Goal: Use online tool/utility: Utilize a website feature to perform a specific function

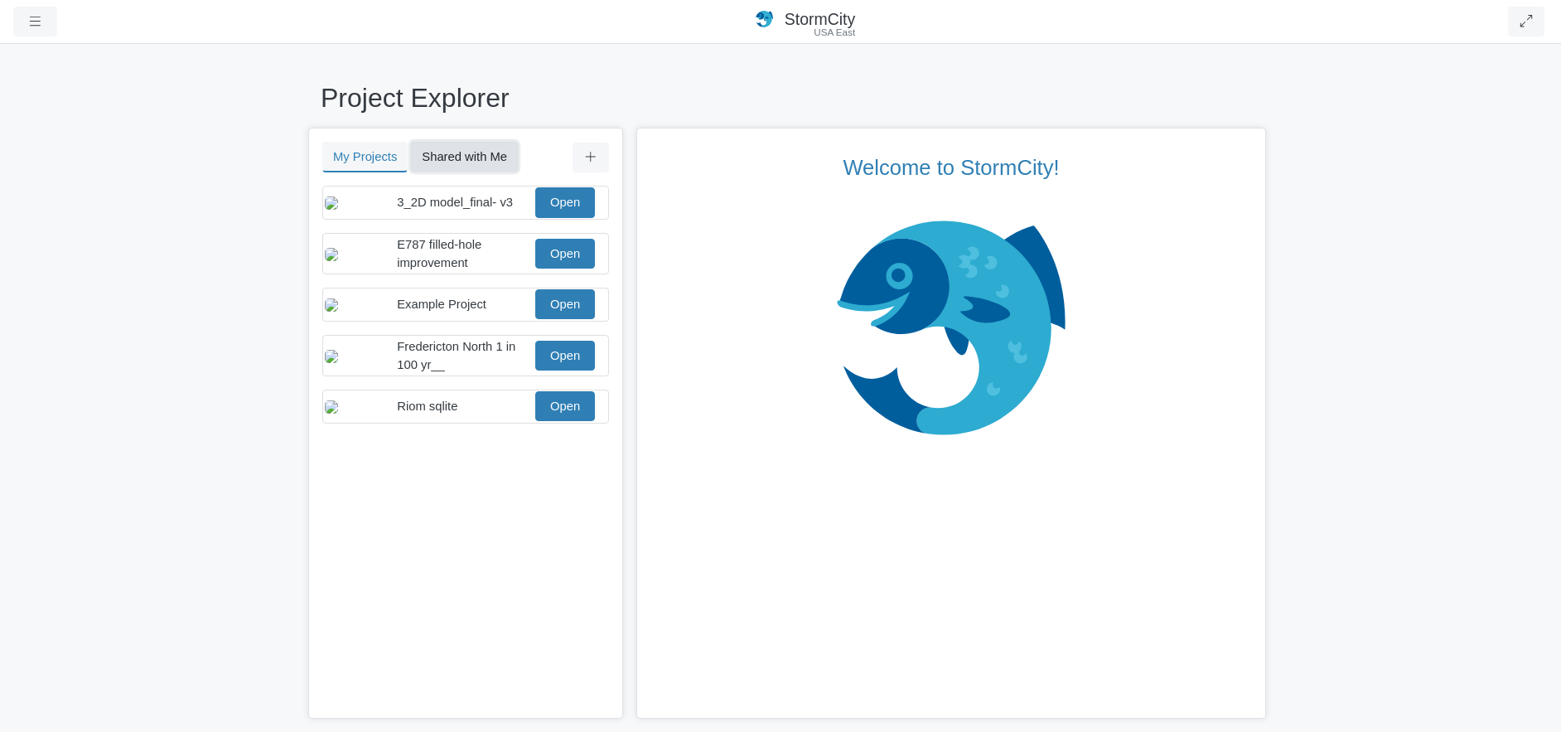
click at [476, 160] on button "Shared with Me" at bounding box center [464, 157] width 107 height 30
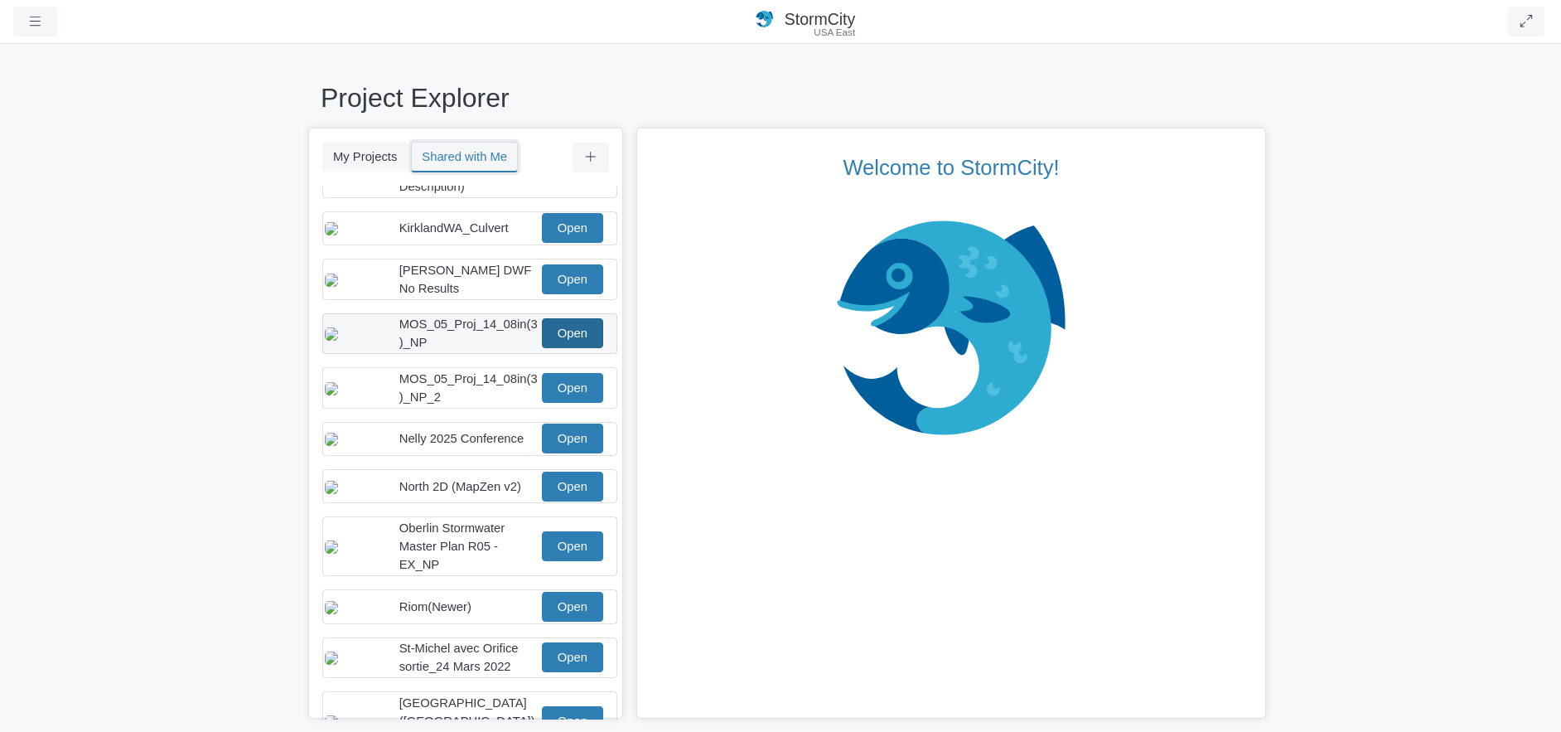
scroll to position [249, 0]
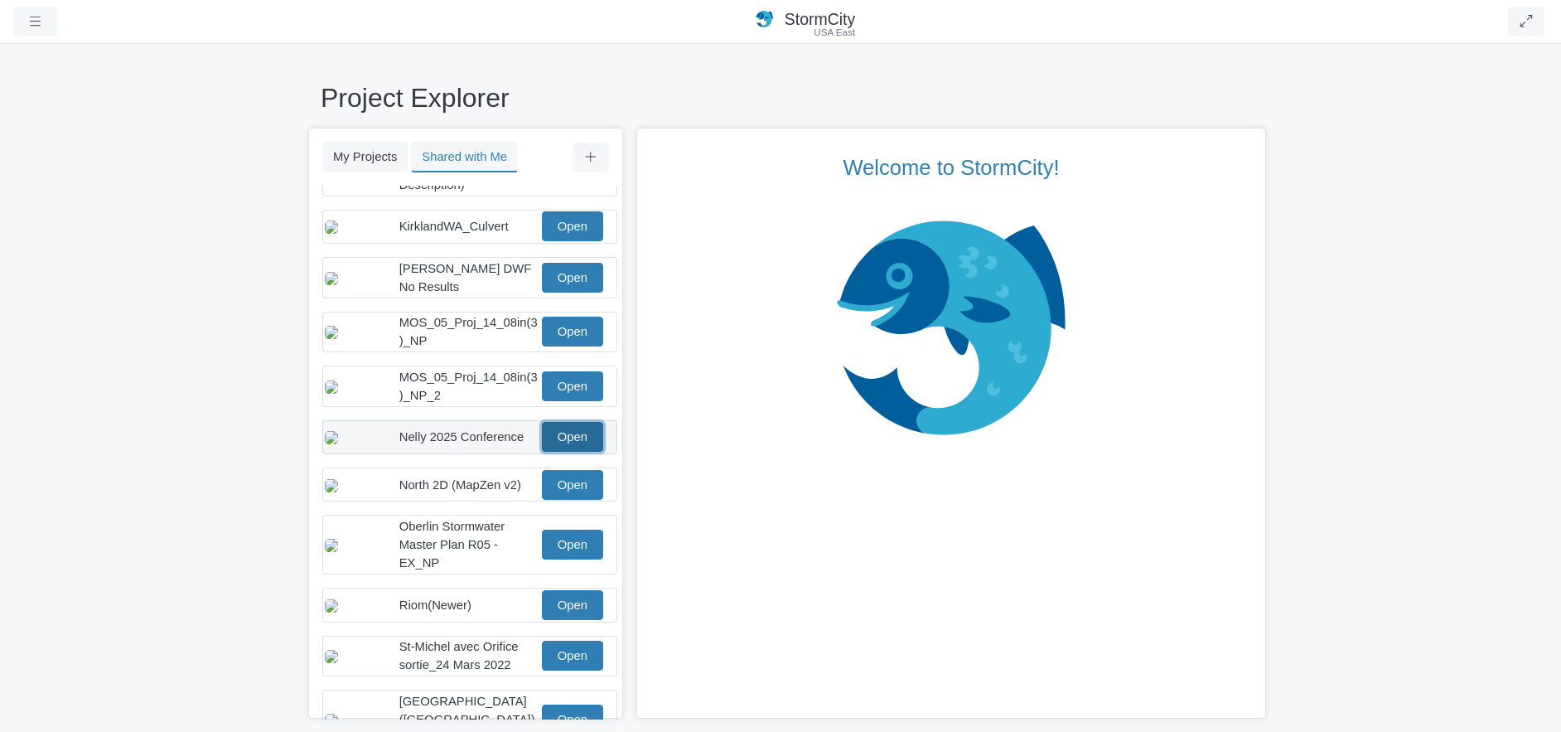
click at [545, 444] on link "Open" at bounding box center [572, 437] width 61 height 30
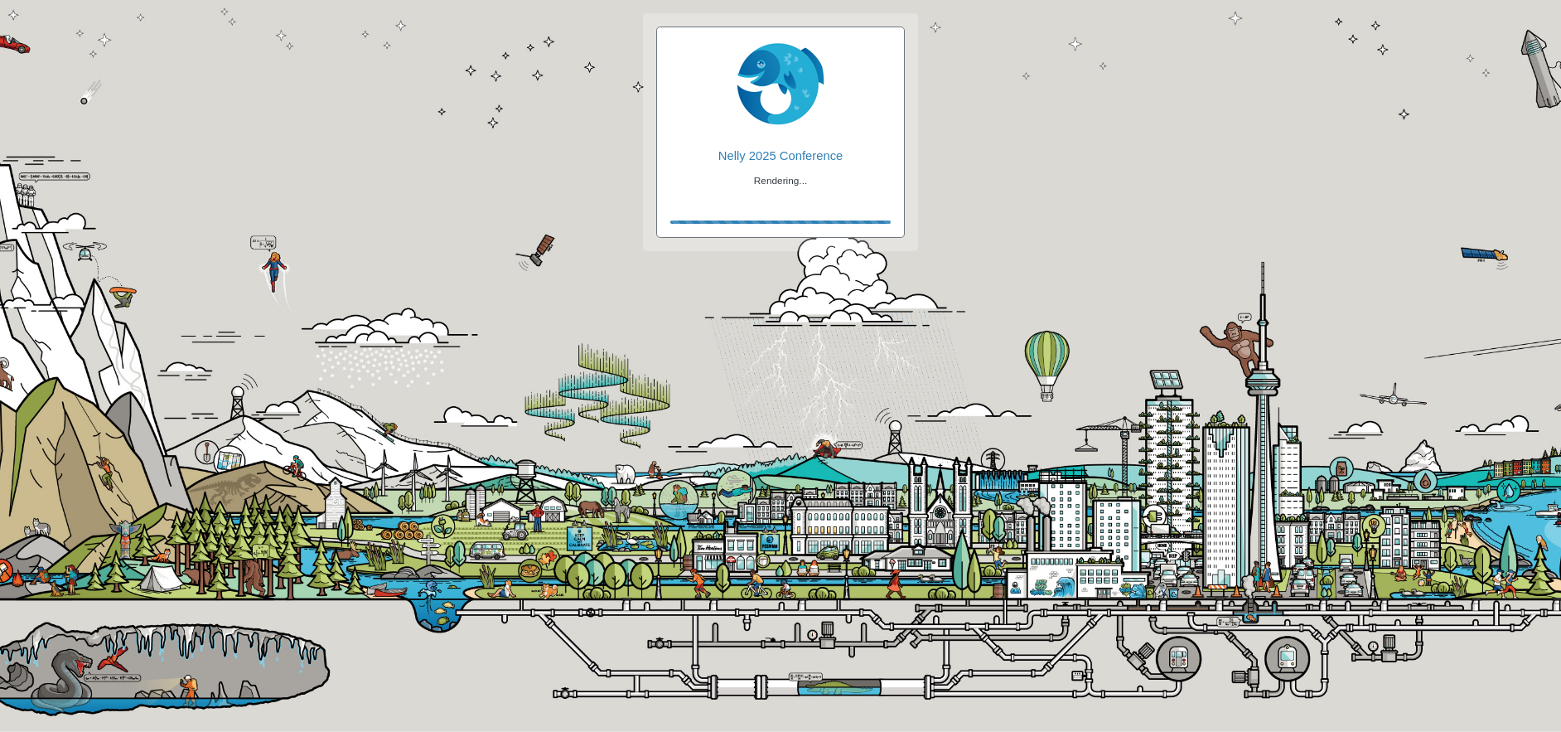
checkbox input "true"
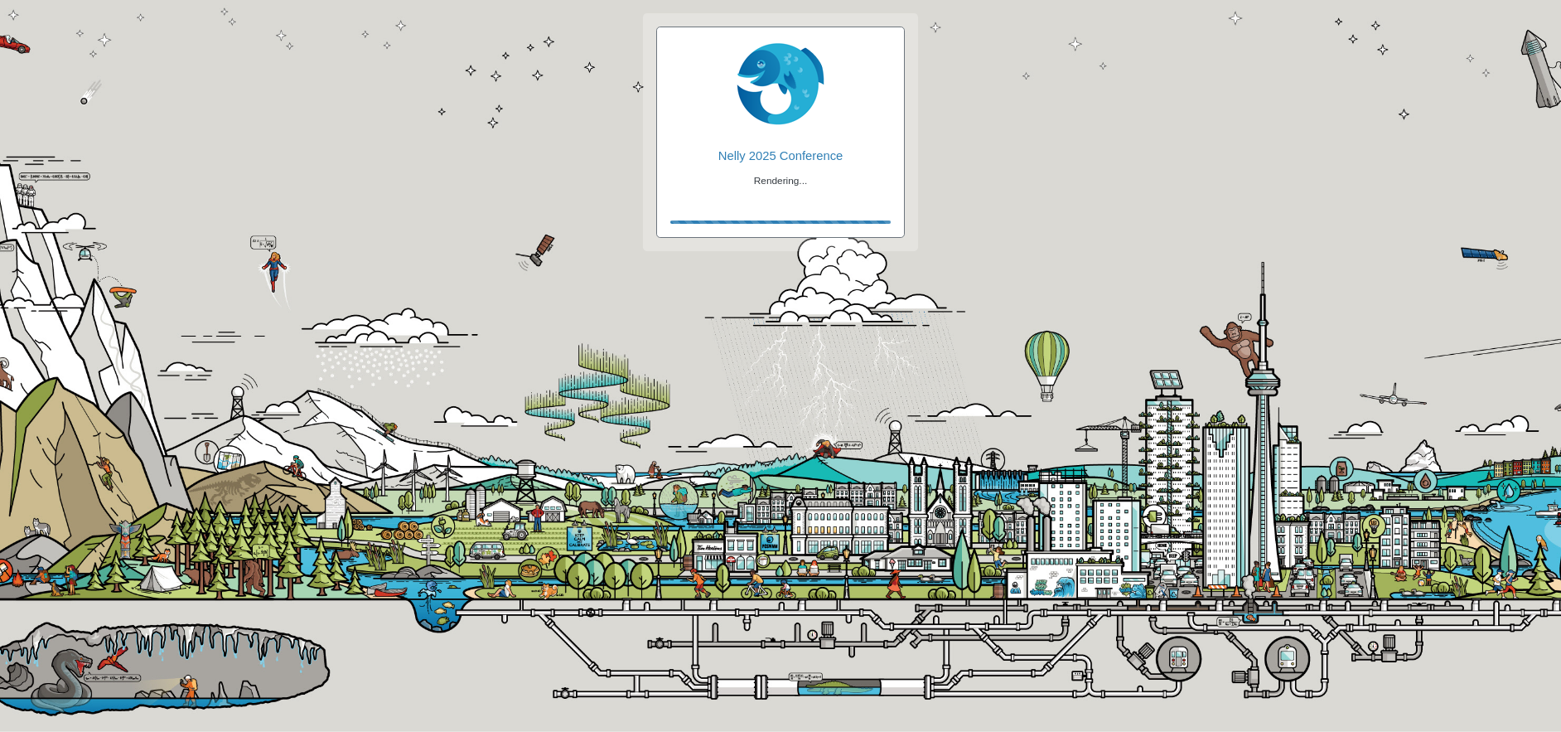
checkbox input "true"
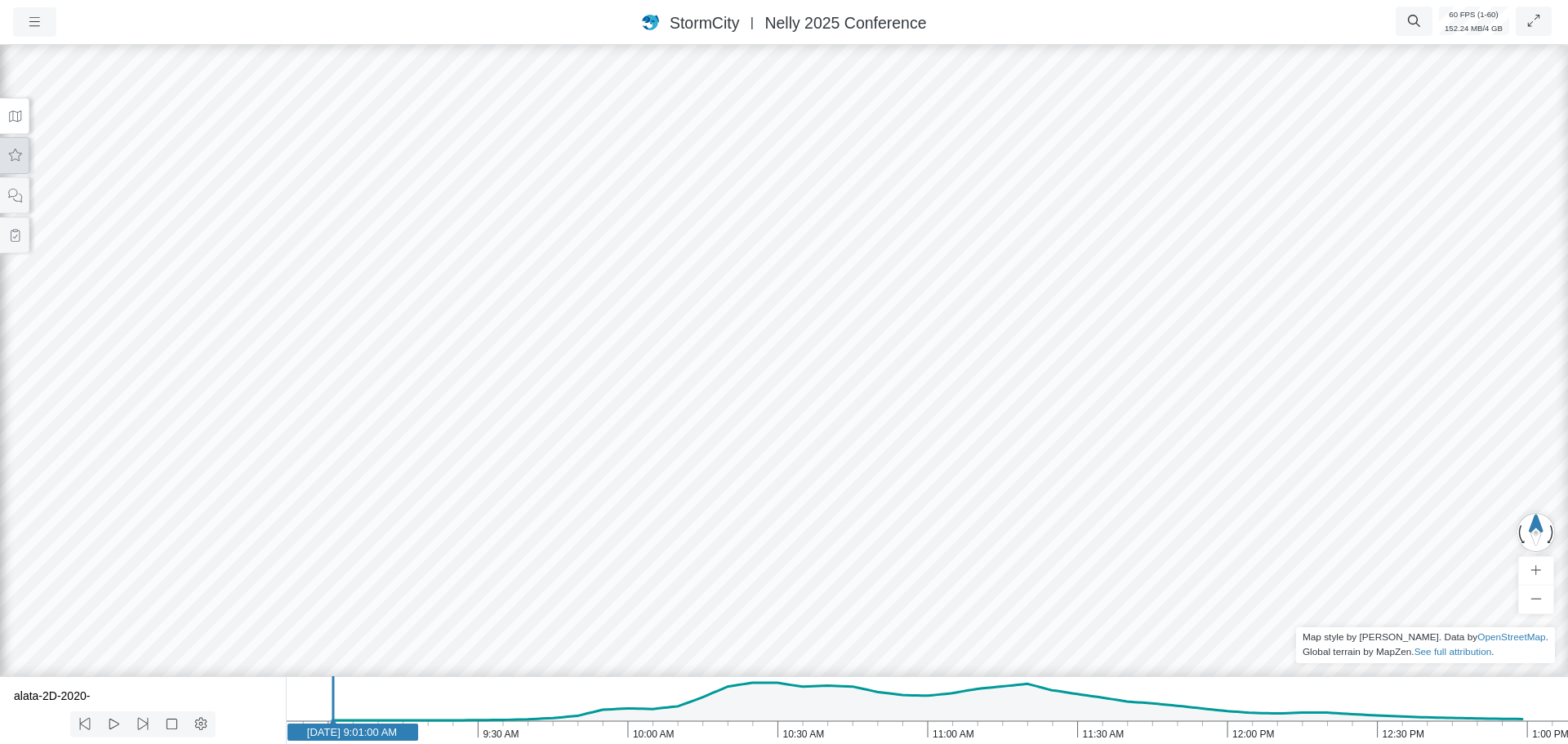
click at [21, 160] on icon at bounding box center [15, 156] width 16 height 12
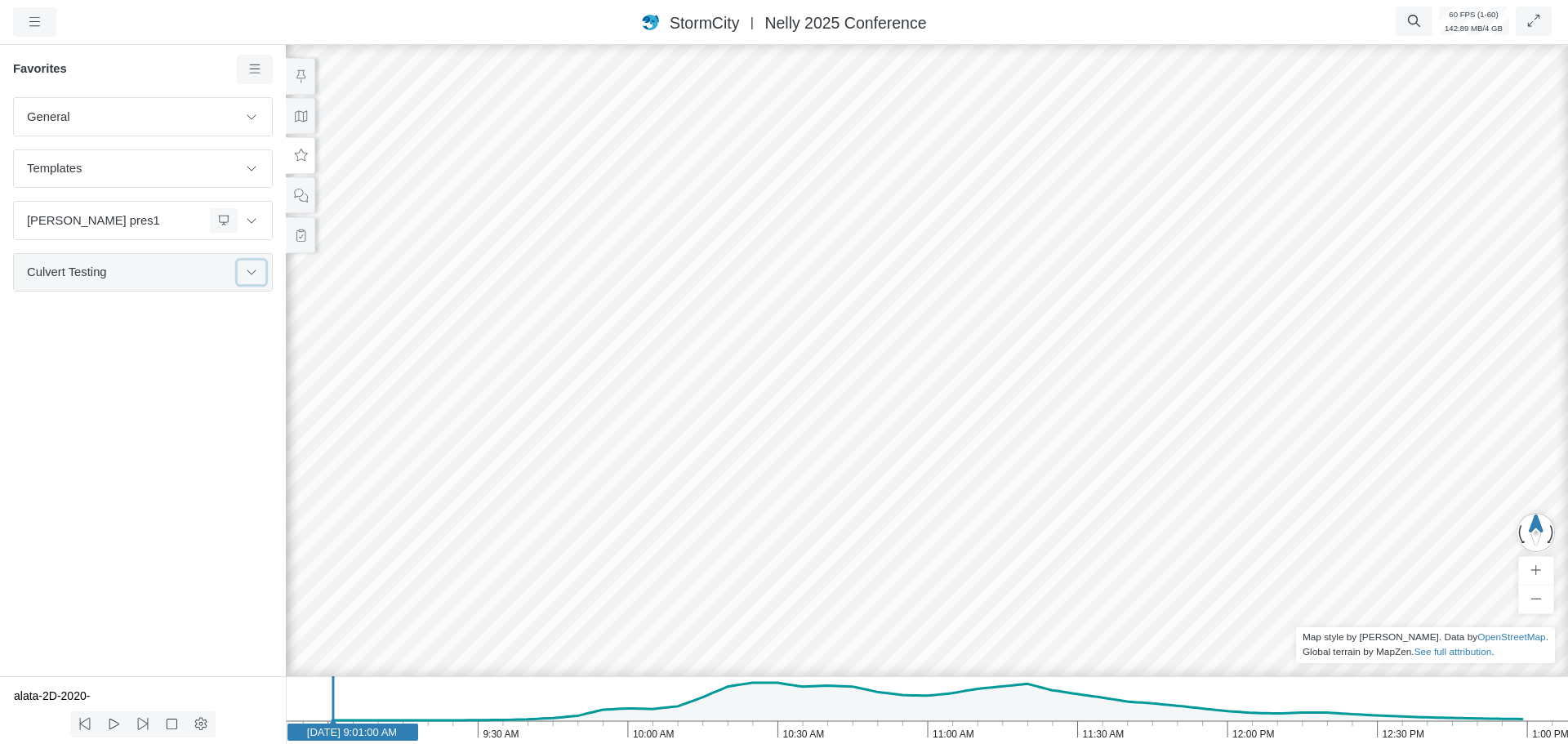
click at [250, 272] on icon at bounding box center [251, 271] width 13 height 11
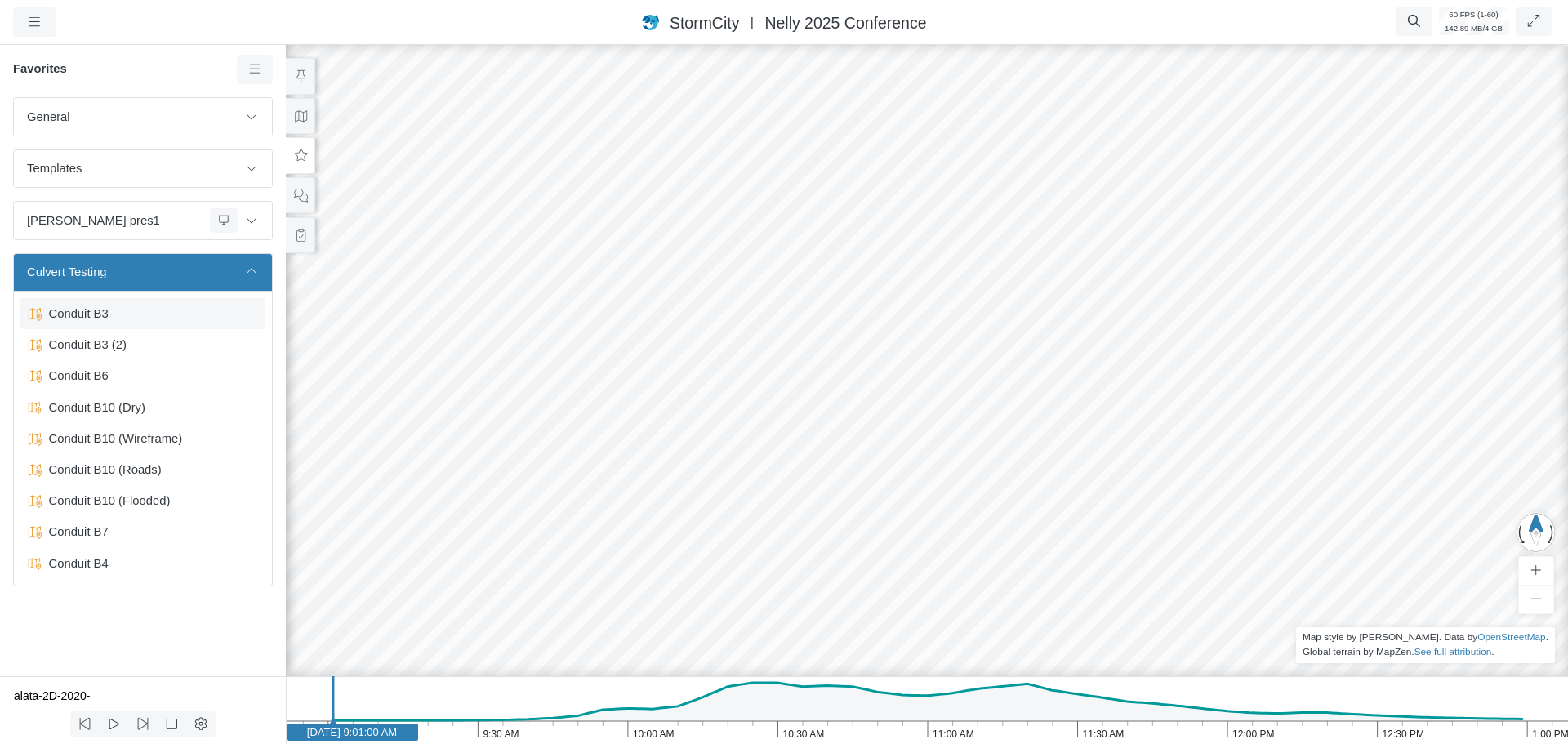
click at [110, 310] on span "Conduit B3" at bounding box center [144, 313] width 204 height 18
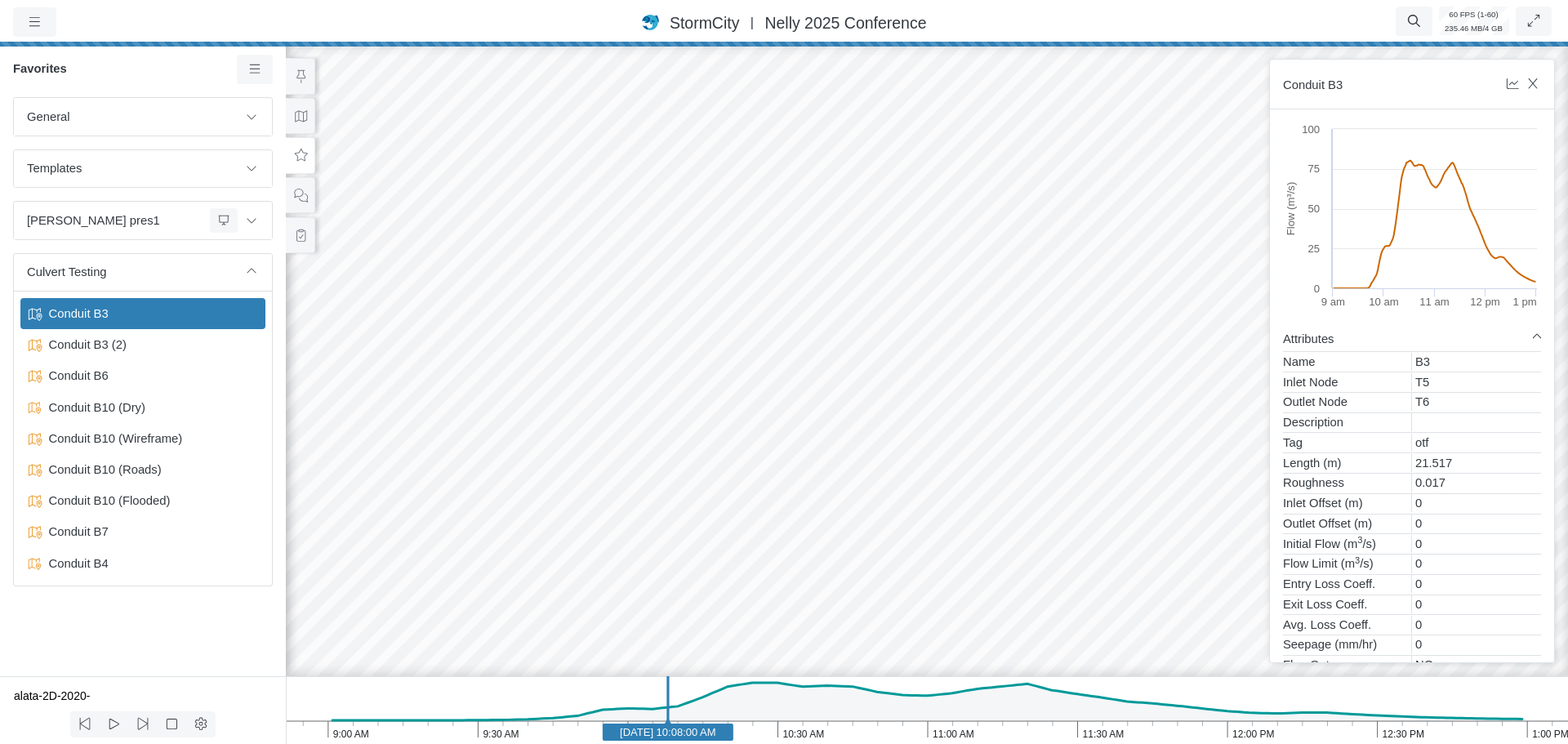
drag, startPoint x: 478, startPoint y: 292, endPoint x: 407, endPoint y: 294, distance: 71.0
click at [407, 294] on div at bounding box center [926, 392] width 1568 height 703
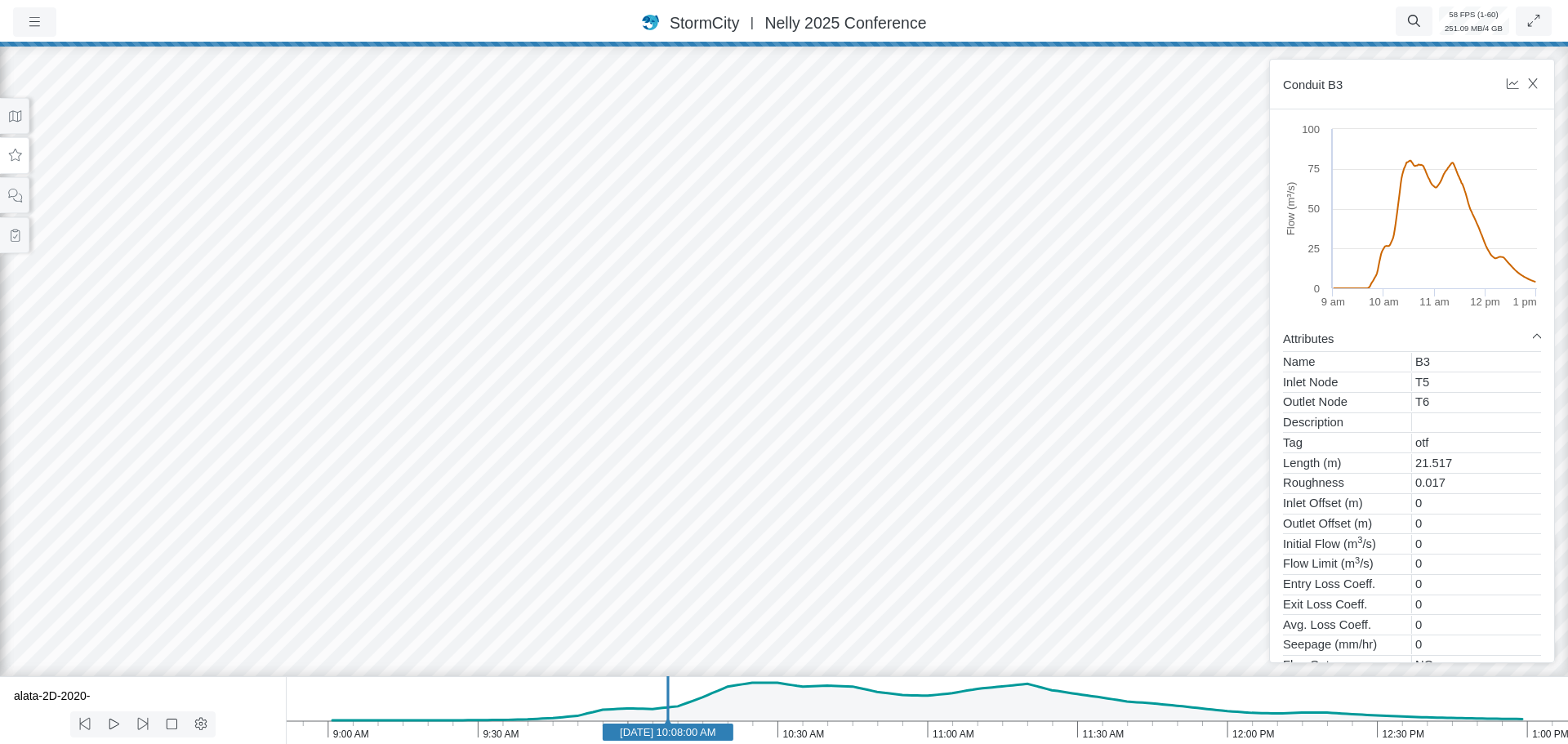
drag, startPoint x: 413, startPoint y: 288, endPoint x: 641, endPoint y: 332, distance: 232.2
click at [840, 367] on div at bounding box center [784, 392] width 1568 height 703
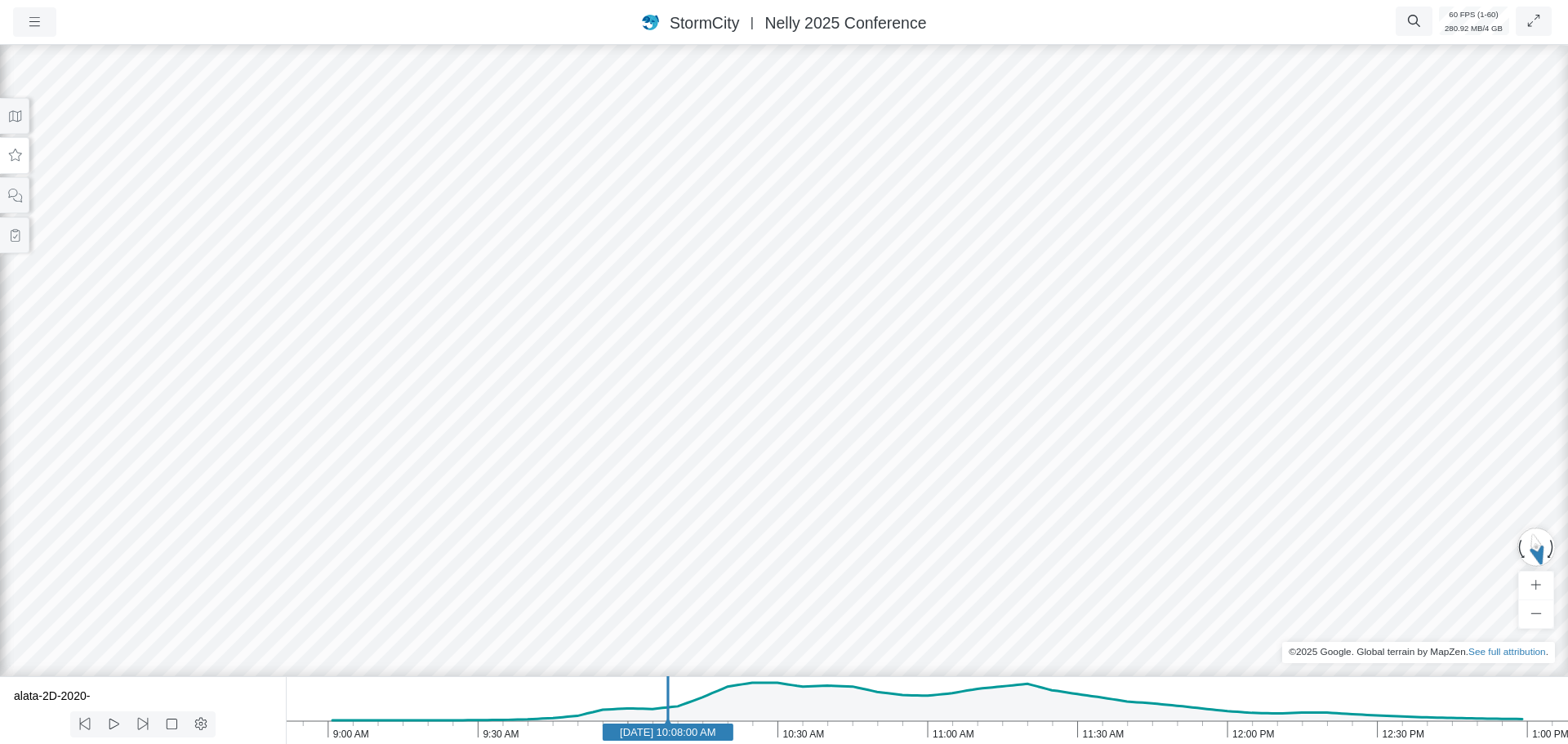
drag, startPoint x: 699, startPoint y: 303, endPoint x: 699, endPoint y: 327, distance: 24.0
click at [699, 327] on div at bounding box center [784, 392] width 1568 height 703
drag, startPoint x: 699, startPoint y: 324, endPoint x: 690, endPoint y: 354, distance: 31.3
drag, startPoint x: 643, startPoint y: 297, endPoint x: 640, endPoint y: 304, distance: 7.6
click at [1259, 306] on div at bounding box center [784, 392] width 1568 height 703
